Goal: Information Seeking & Learning: Learn about a topic

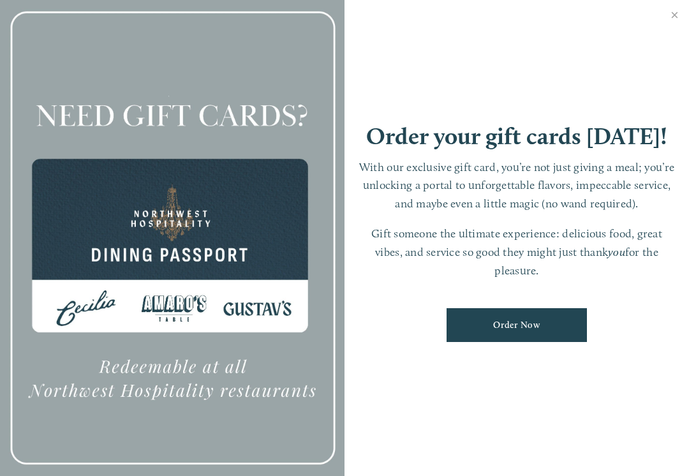
click at [171, 249] on div at bounding box center [172, 238] width 344 height 483
click at [138, 341] on div at bounding box center [172, 238] width 344 height 483
click at [236, 133] on div at bounding box center [172, 238] width 344 height 483
click at [670, 13] on link "Close" at bounding box center [674, 17] width 25 height 36
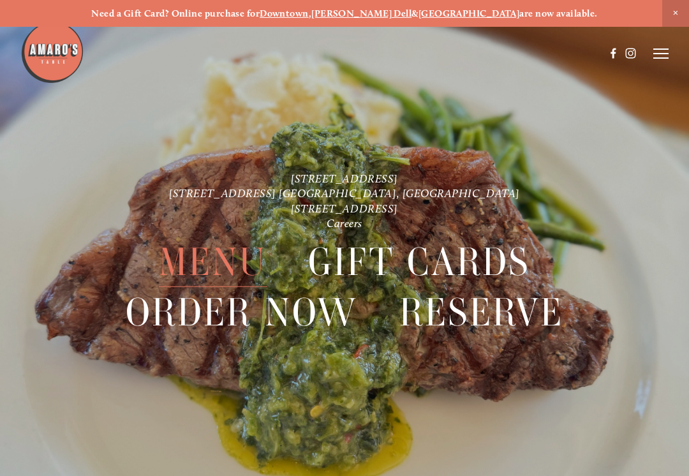
click at [212, 256] on span "Menu" at bounding box center [213, 262] width 108 height 50
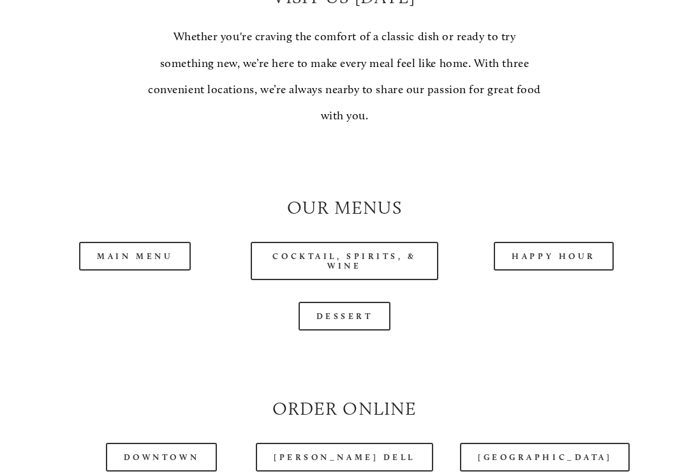
scroll to position [959, 0]
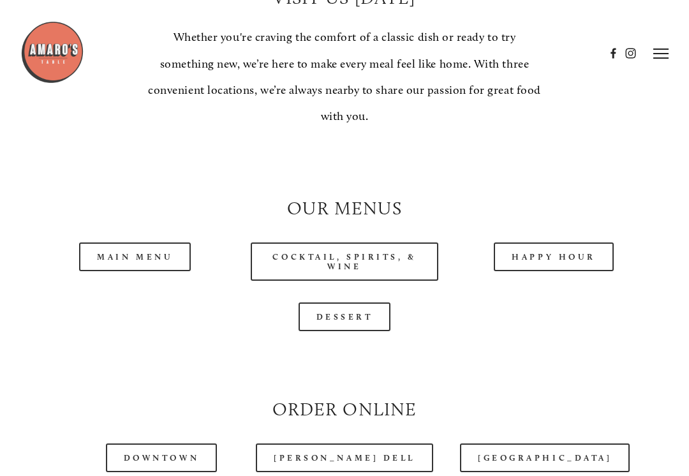
click at [126, 247] on link "Main Menu" at bounding box center [135, 256] width 112 height 29
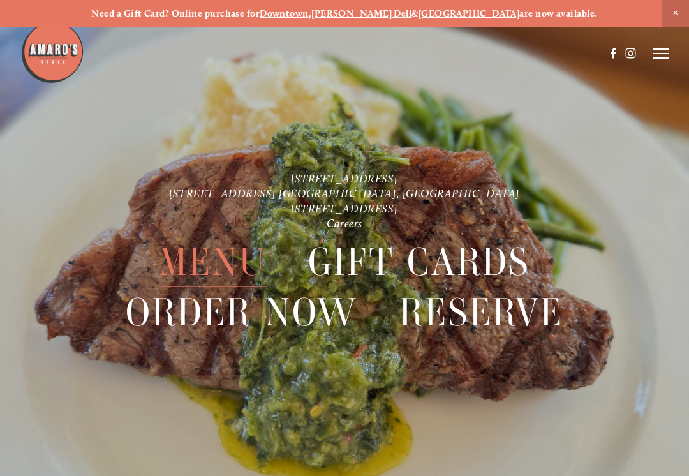
click at [213, 261] on span "Menu" at bounding box center [213, 262] width 108 height 50
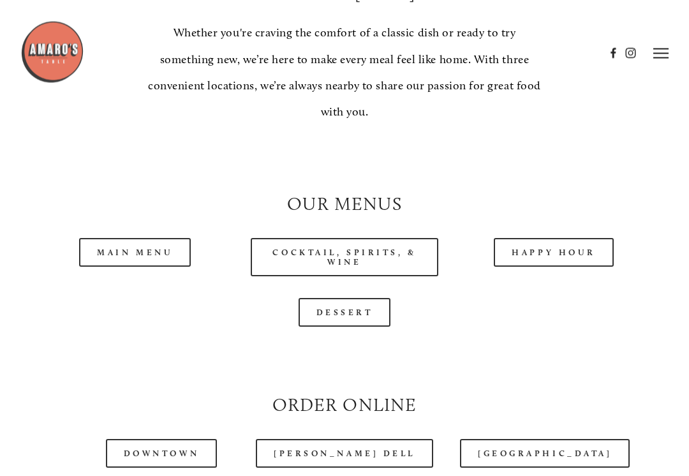
scroll to position [961, 0]
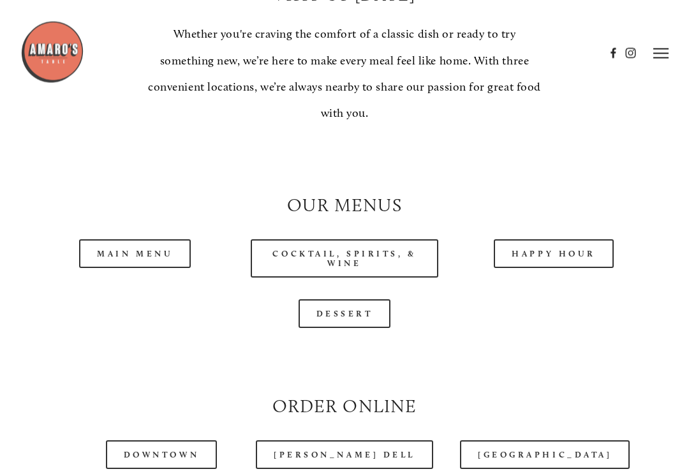
click at [152, 247] on link "Main Menu" at bounding box center [135, 254] width 112 height 29
